Goal: Information Seeking & Learning: Learn about a topic

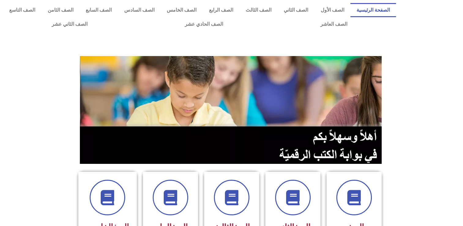
click at [453, 190] on section "الصف الأول الصف الثاني الصف الثالث الصف الرابع الصف الخامس" at bounding box center [231, 213] width 463 height 98
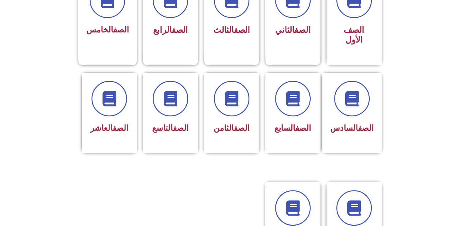
scroll to position [235, 0]
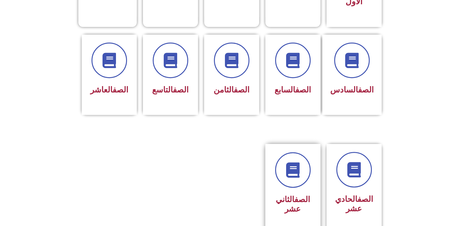
click at [300, 195] on link "الصف" at bounding box center [303, 199] width 16 height 9
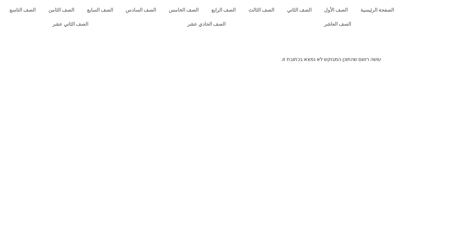
drag, startPoint x: 0, startPoint y: 0, endPoint x: 300, endPoint y: 186, distance: 352.8
click at [300, 67] on html "الصفحة الرئيسية الصف الأول الصف الثاني الصف الثالث الصف الرابع الصف الخامس الصف…" at bounding box center [234, 33] width 468 height 67
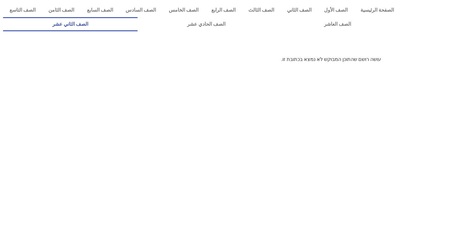
click at [108, 23] on link "الصف الثاني عشر" at bounding box center [70, 24] width 134 height 14
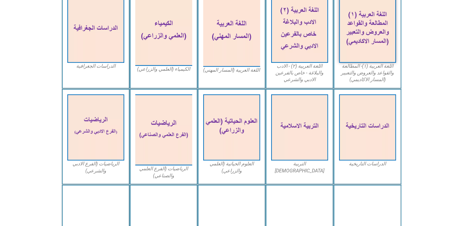
scroll to position [184, 0]
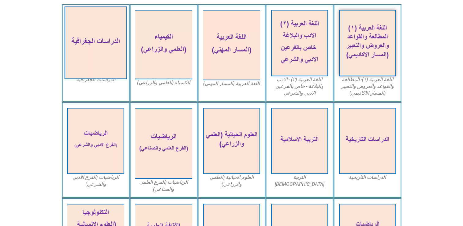
click at [99, 23] on img at bounding box center [95, 42] width 63 height 73
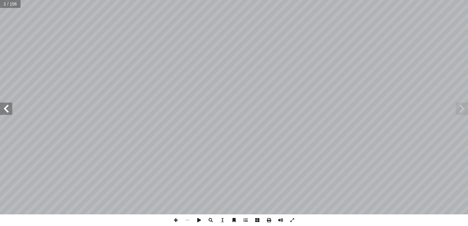
click at [6, 107] on span at bounding box center [6, 109] width 12 height 12
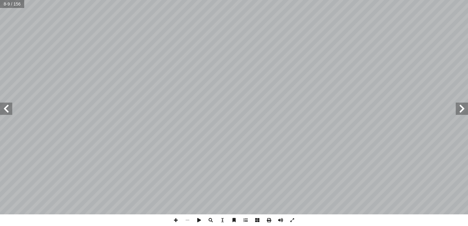
click at [6, 107] on span at bounding box center [6, 109] width 12 height 12
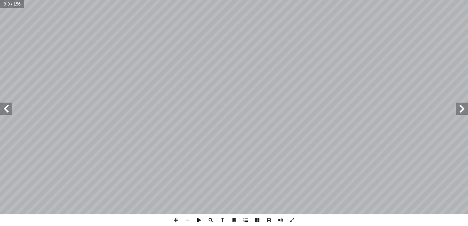
click at [6, 107] on span at bounding box center [6, 109] width 12 height 12
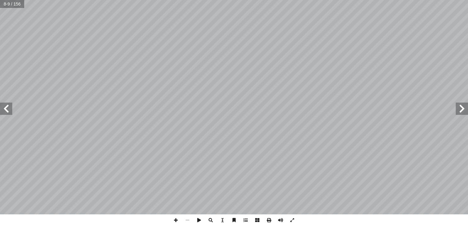
click at [6, 107] on span at bounding box center [6, 109] width 12 height 12
click at [9, 115] on span at bounding box center [6, 109] width 12 height 12
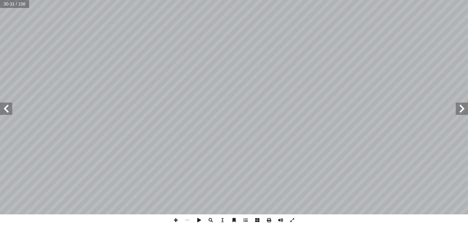
click at [9, 115] on span at bounding box center [6, 109] width 12 height 12
click at [12, 108] on span at bounding box center [6, 109] width 12 height 12
click at [462, 114] on span at bounding box center [462, 109] width 12 height 12
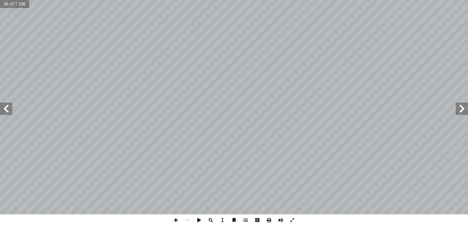
click at [462, 114] on span at bounding box center [462, 109] width 12 height 12
click at [9, 109] on span at bounding box center [6, 109] width 12 height 12
click at [462, 111] on span at bounding box center [462, 109] width 12 height 12
click at [3, 107] on span at bounding box center [6, 109] width 12 height 12
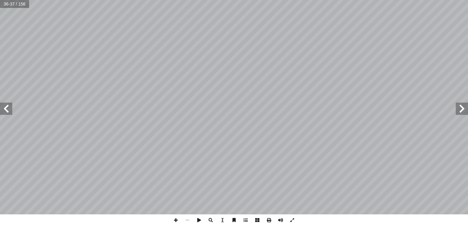
click at [3, 107] on span at bounding box center [6, 109] width 12 height 12
click at [463, 110] on span at bounding box center [462, 109] width 12 height 12
click at [9, 111] on span at bounding box center [6, 109] width 12 height 12
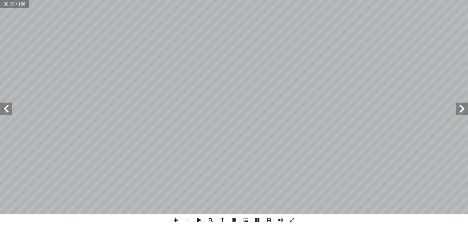
click at [177, 220] on span at bounding box center [176, 220] width 12 height 12
click at [175, 220] on span at bounding box center [176, 220] width 12 height 12
click at [176, 221] on span at bounding box center [176, 220] width 12 height 12
click at [186, 221] on span at bounding box center [188, 220] width 12 height 12
click at [10, 110] on span at bounding box center [6, 109] width 12 height 12
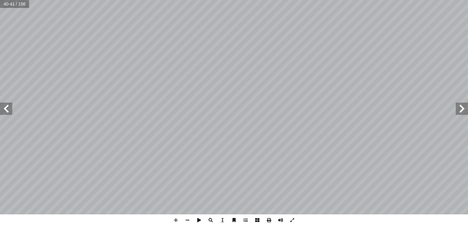
click at [12, 111] on span at bounding box center [6, 109] width 12 height 12
click at [459, 112] on span at bounding box center [462, 109] width 12 height 12
click at [178, 221] on span at bounding box center [176, 220] width 12 height 12
click at [276, 176] on div "36 تية: آ عرف المف�هيم ال� أ ا السؤال الرابع: . ّ قليم المن�خي - الركود ال�ستوا…" at bounding box center [234, 113] width 468 height 226
click at [7, 106] on span at bounding box center [6, 109] width 12 height 12
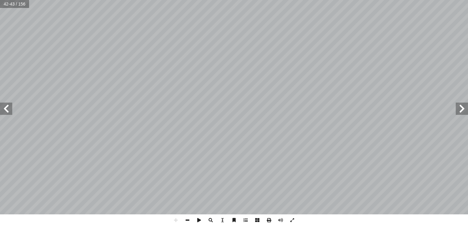
click at [184, 220] on span at bounding box center [188, 220] width 12 height 12
click at [173, 220] on span at bounding box center [176, 220] width 12 height 12
click at [189, 220] on span at bounding box center [188, 220] width 12 height 12
click at [463, 108] on span at bounding box center [462, 109] width 12 height 12
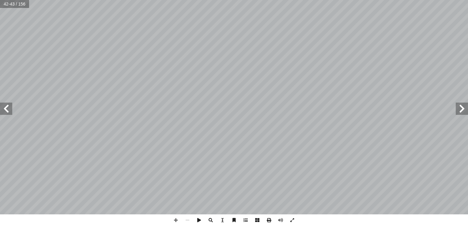
click at [463, 108] on span at bounding box center [462, 109] width 12 height 12
